Goal: Navigation & Orientation: Find specific page/section

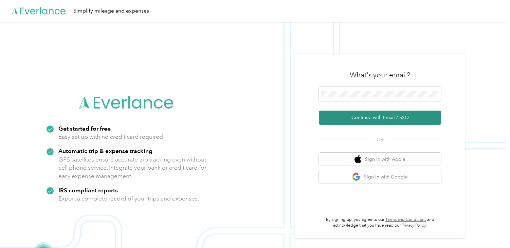
click at [352, 120] on button "Continue with Email / SSO" at bounding box center [380, 118] width 122 height 14
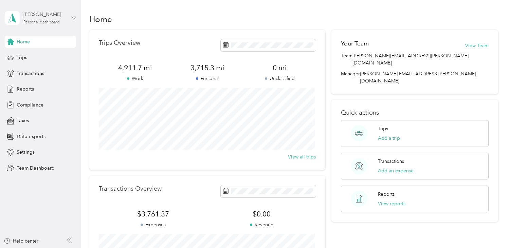
click at [36, 17] on div "[PERSON_NAME]" at bounding box center [44, 14] width 42 height 7
click at [31, 56] on div "Team dashboard" at bounding box center [29, 55] width 36 height 7
